Goal: Information Seeking & Learning: Stay updated

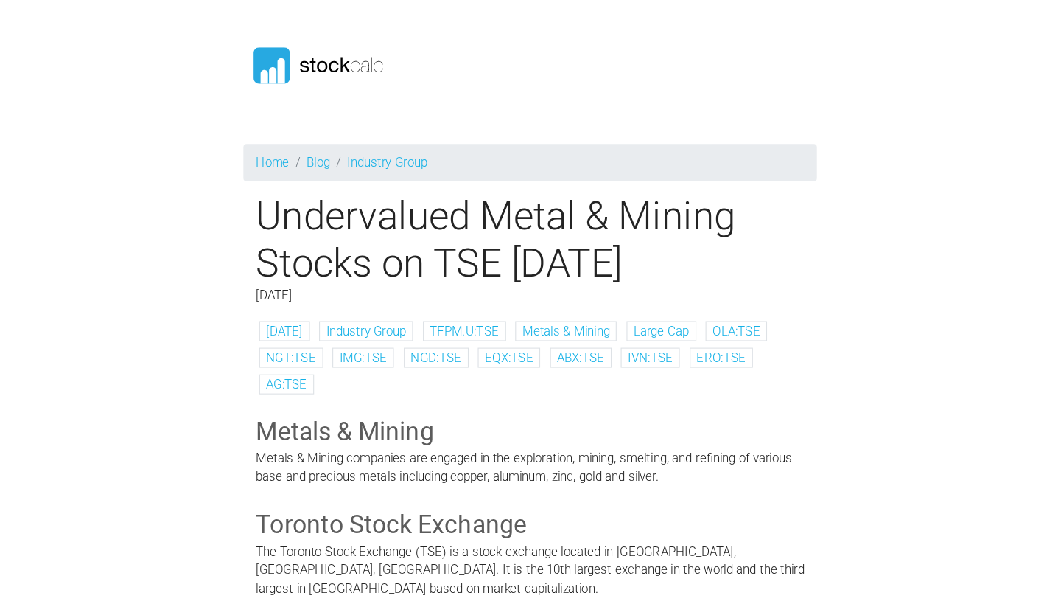
scroll to position [726, 0]
